Goal: Find specific page/section: Find specific page/section

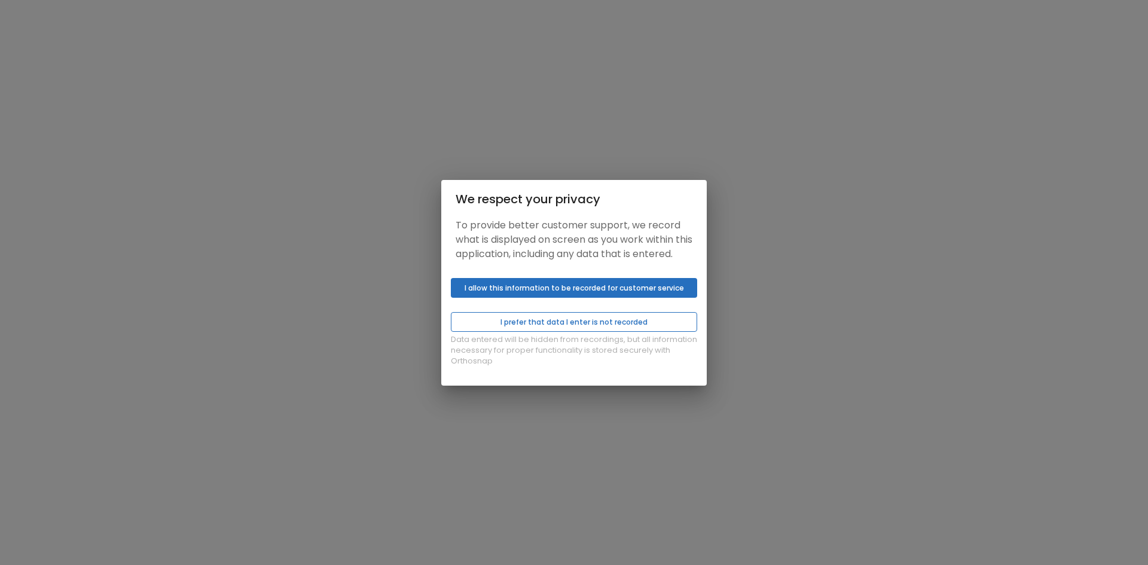
click at [606, 323] on button "I prefer that data I enter is not recorded" at bounding box center [574, 322] width 246 height 20
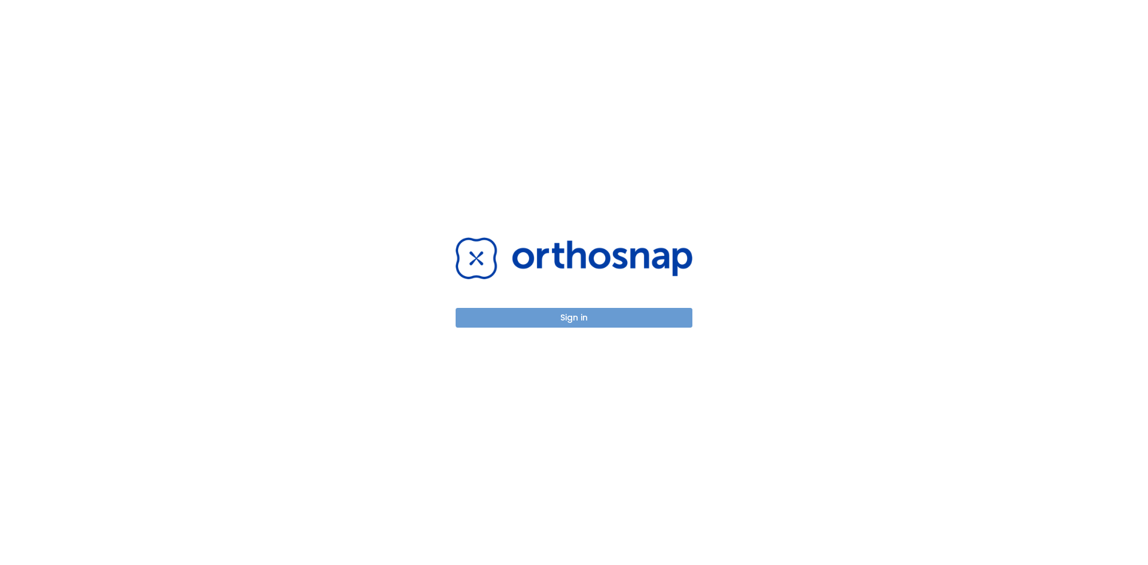
click at [606, 316] on button "Sign in" at bounding box center [574, 318] width 237 height 20
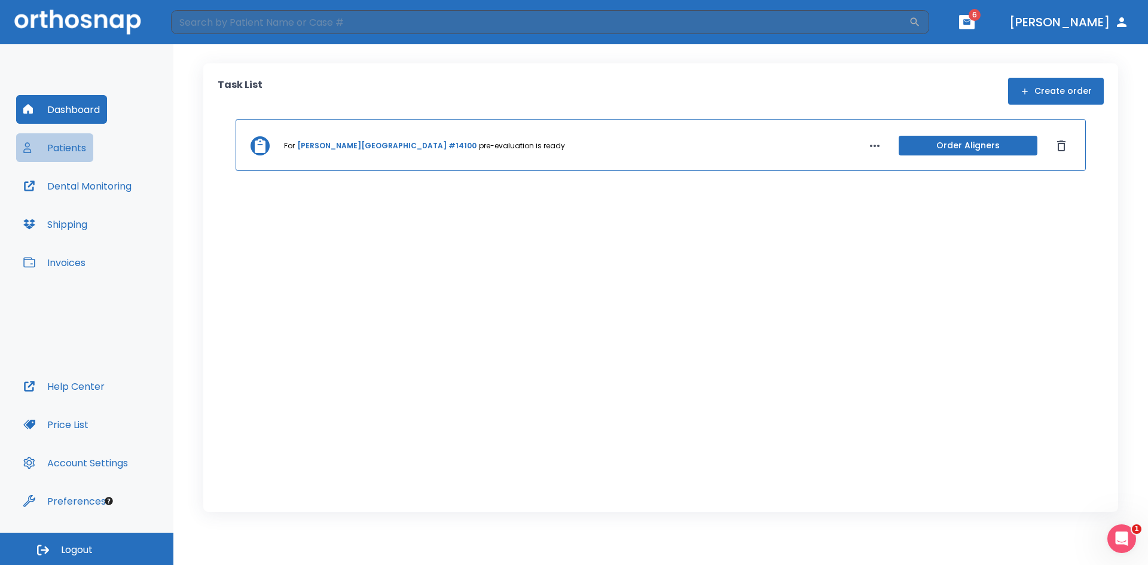
click at [60, 142] on button "Patients" at bounding box center [54, 147] width 77 height 29
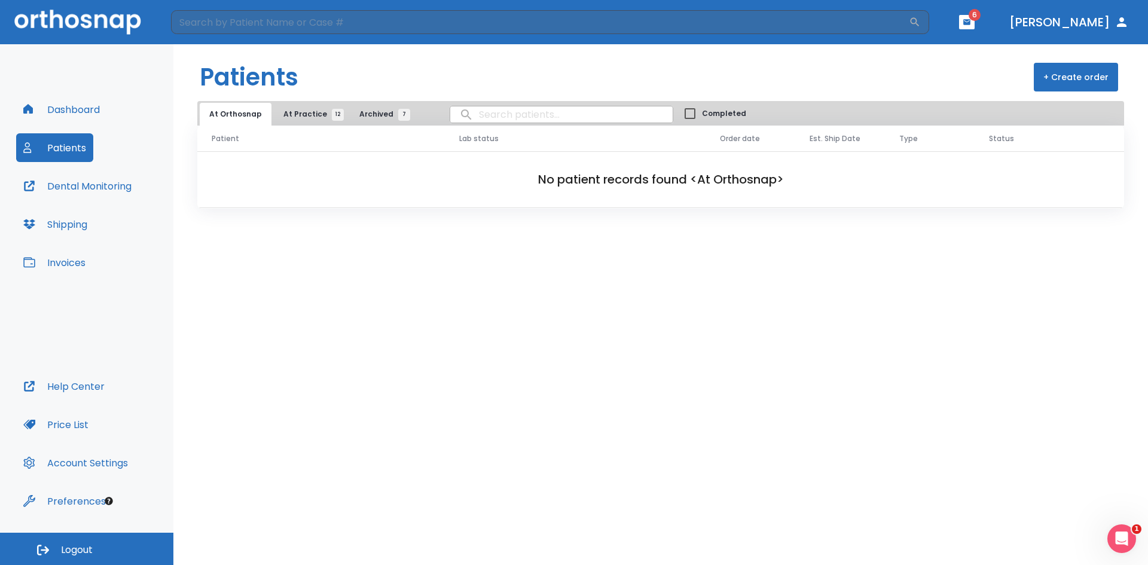
click at [332, 114] on span "12" at bounding box center [338, 115] width 12 height 12
